Goal: Information Seeking & Learning: Learn about a topic

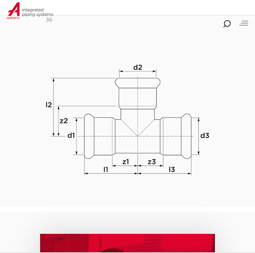
scroll to position [1501, 0]
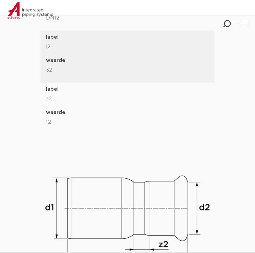
scroll to position [1200, 0]
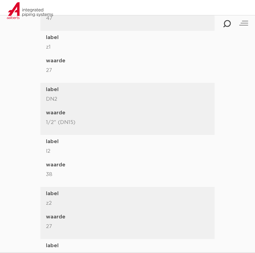
scroll to position [942, 0]
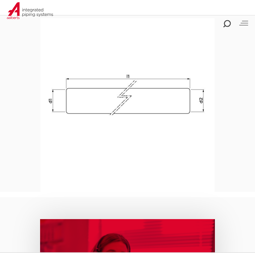
scroll to position [1104, 0]
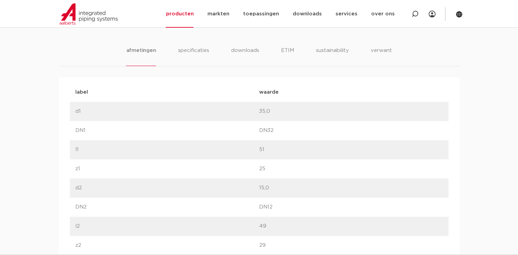
scroll to position [407, 0]
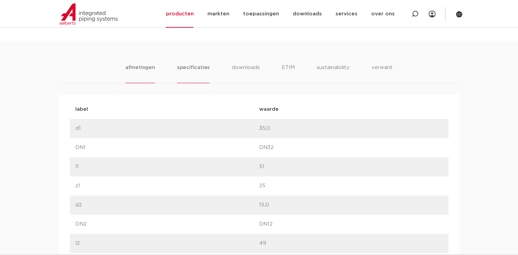
click at [188, 65] on li "specificaties" at bounding box center [193, 74] width 33 height 20
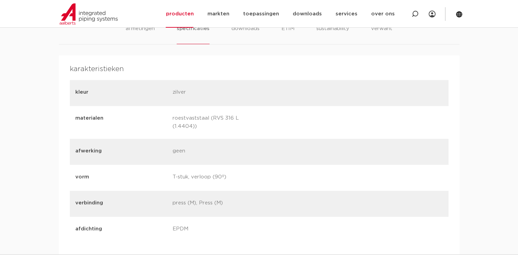
scroll to position [446, 0]
click at [149, 34] on li "afmetingen" at bounding box center [140, 35] width 30 height 20
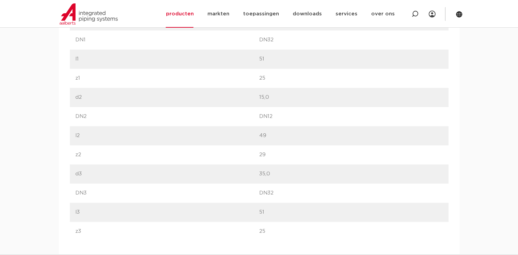
scroll to position [515, 0]
